Goal: Transaction & Acquisition: Purchase product/service

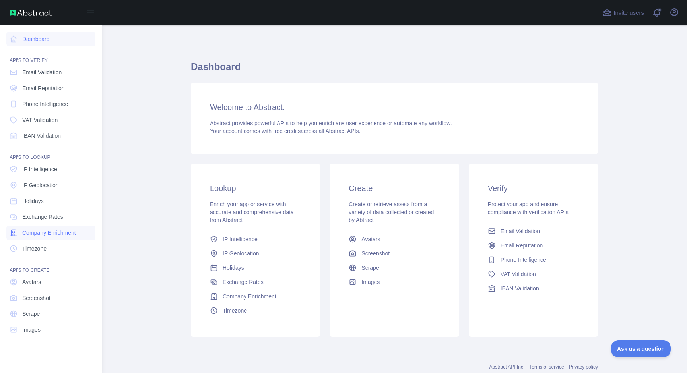
click at [44, 232] on span "Company Enrichment" at bounding box center [49, 233] width 54 height 8
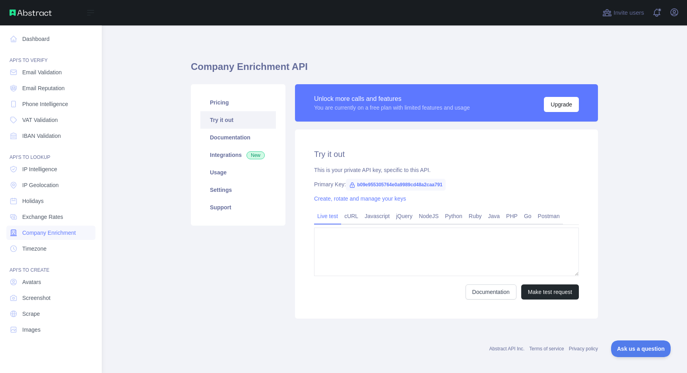
type textarea "**********"
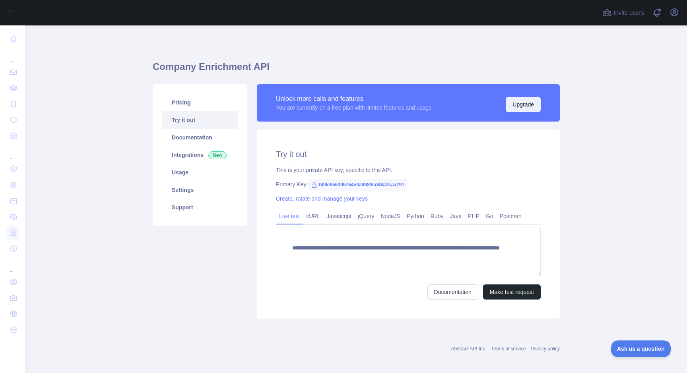
click at [523, 104] on button "Upgrade" at bounding box center [523, 104] width 35 height 15
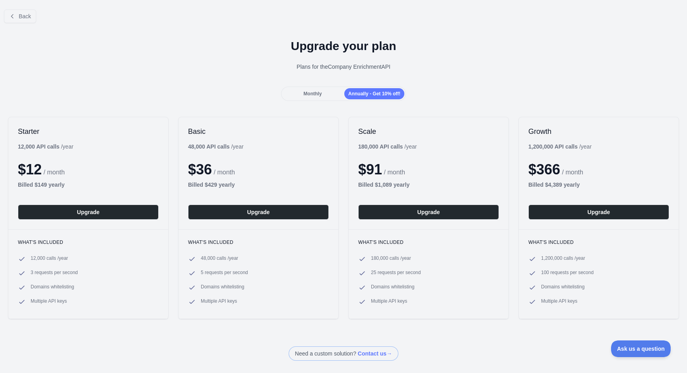
click at [310, 92] on span "Monthly" at bounding box center [312, 94] width 18 height 6
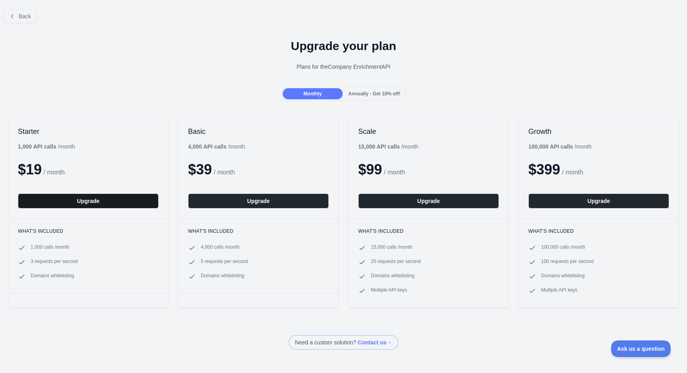
click at [89, 202] on button "Upgrade" at bounding box center [88, 201] width 141 height 15
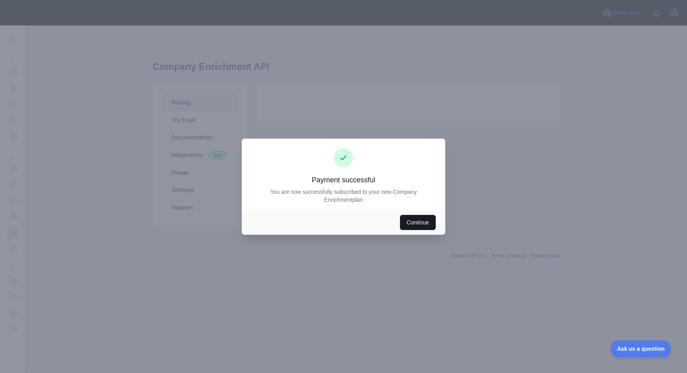
click at [415, 219] on button "Continue" at bounding box center [418, 222] width 36 height 15
click at [471, 120] on div at bounding box center [343, 186] width 687 height 373
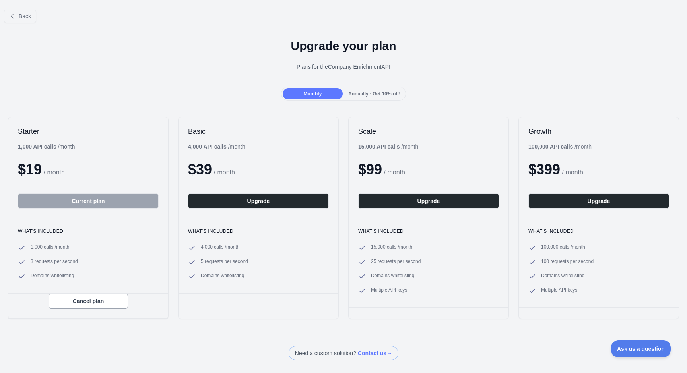
click at [24, 15] on div at bounding box center [343, 186] width 687 height 373
click at [22, 13] on div at bounding box center [343, 186] width 687 height 373
click at [12, 16] on div at bounding box center [343, 186] width 687 height 373
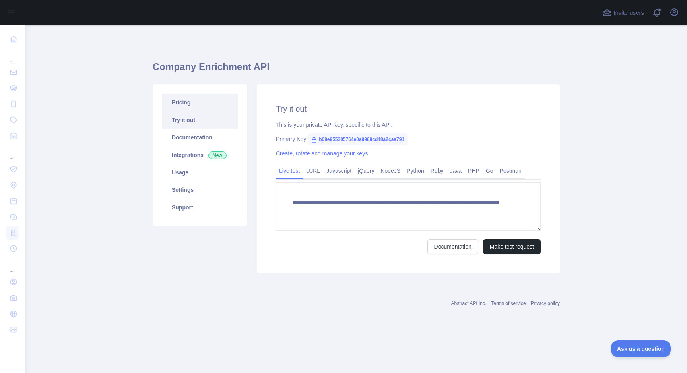
click at [196, 105] on link "Pricing" at bounding box center [200, 103] width 76 height 18
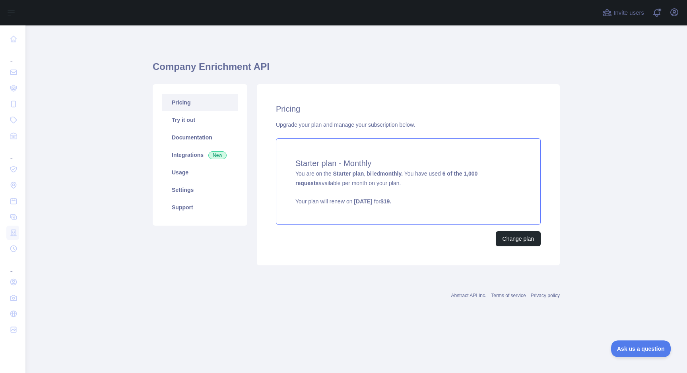
click at [492, 177] on div "Starter plan - Monthly You are on the Starter plan , billed monthly. You have u…" at bounding box center [408, 181] width 265 height 87
